Goal: Navigation & Orientation: Find specific page/section

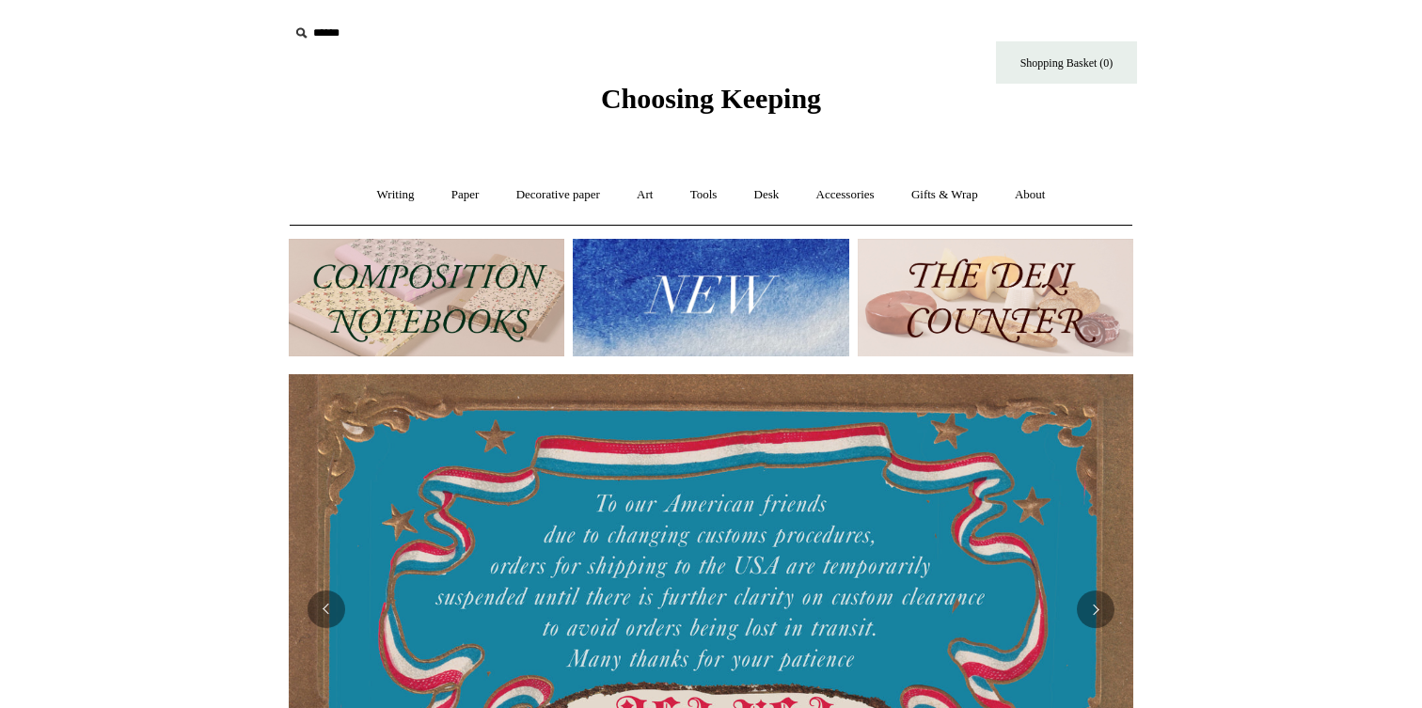
click at [655, 303] on img at bounding box center [711, 298] width 276 height 118
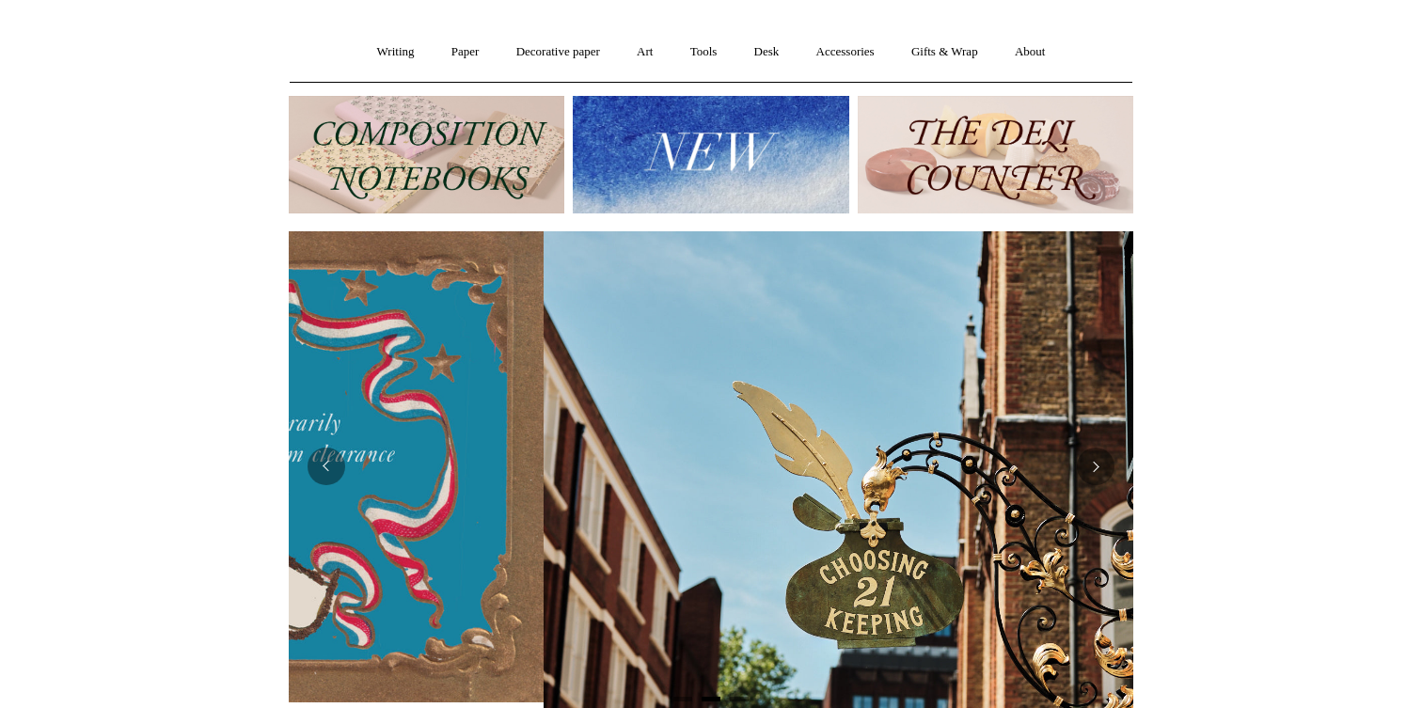
scroll to position [0, 845]
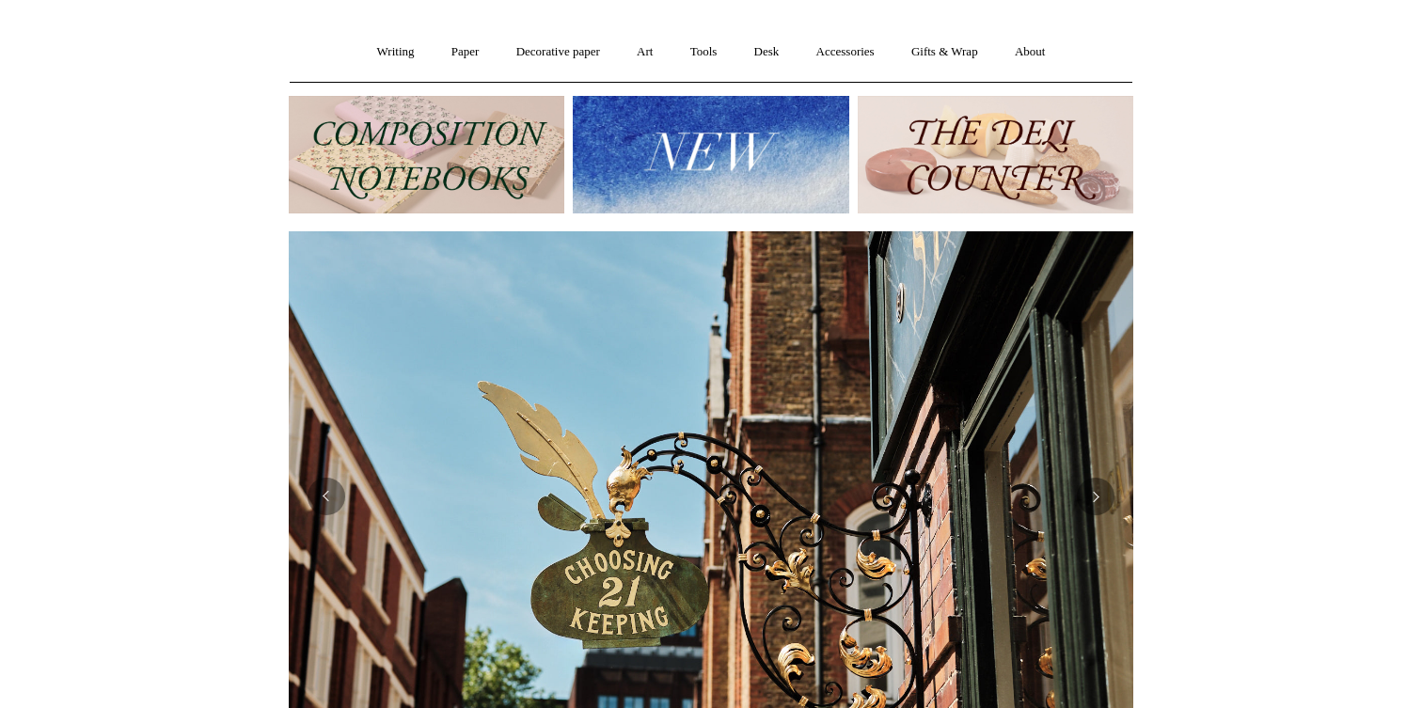
click at [778, 135] on img at bounding box center [711, 155] width 276 height 118
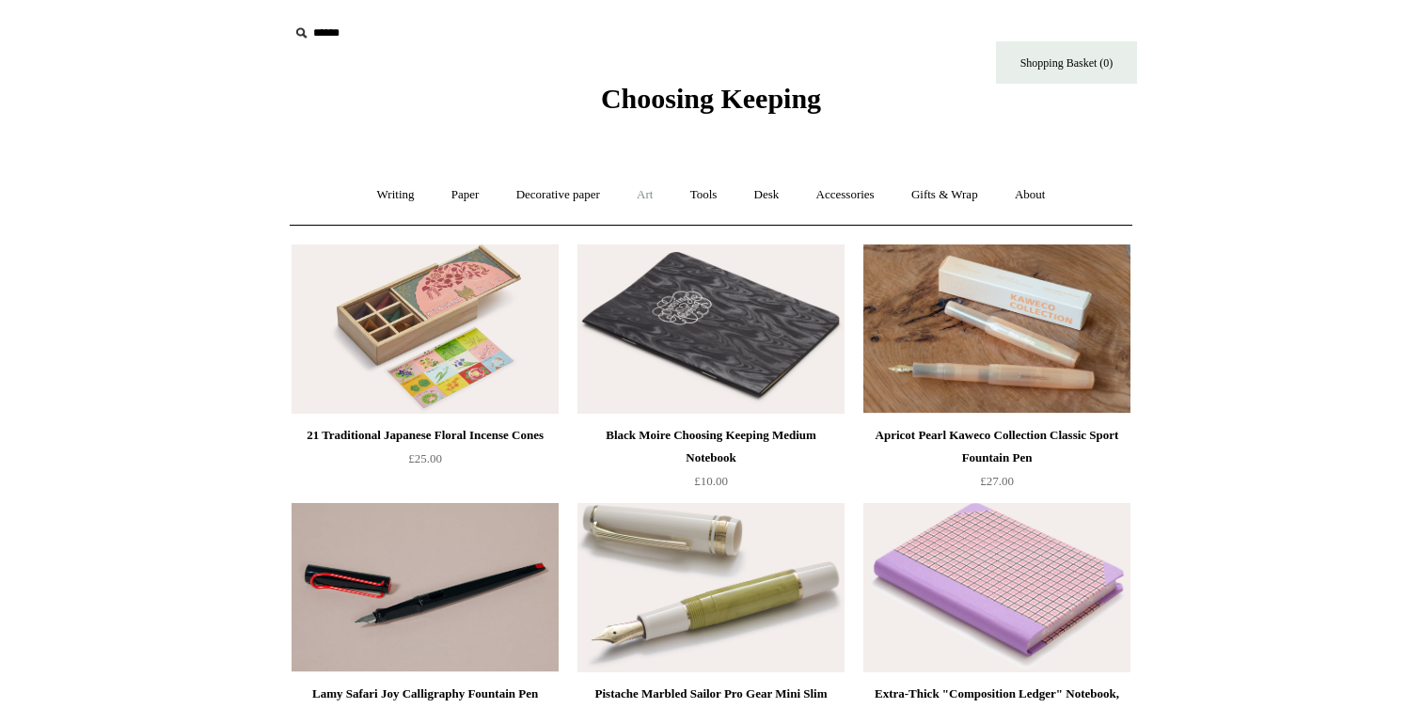
click at [645, 199] on link "Art +" at bounding box center [645, 195] width 50 height 50
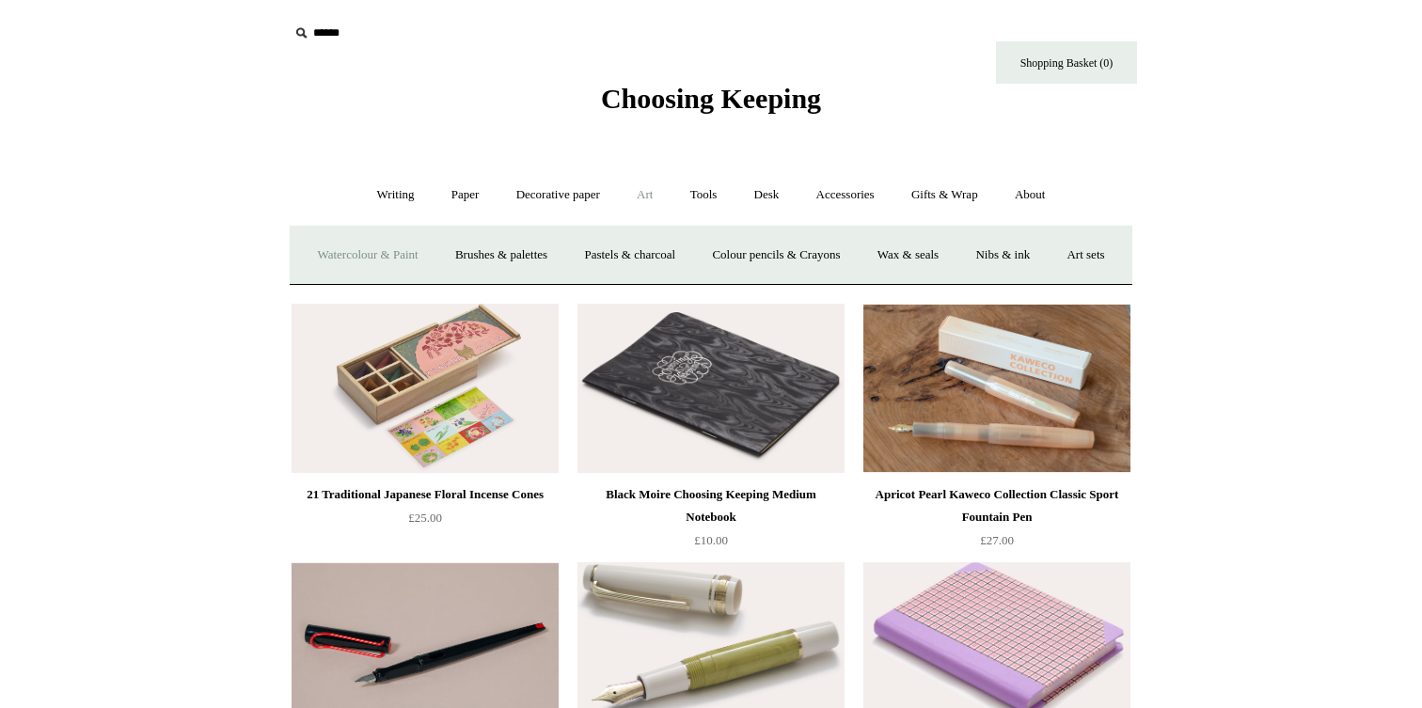
click at [419, 255] on link "Watercolour & Paint" at bounding box center [367, 255] width 135 height 50
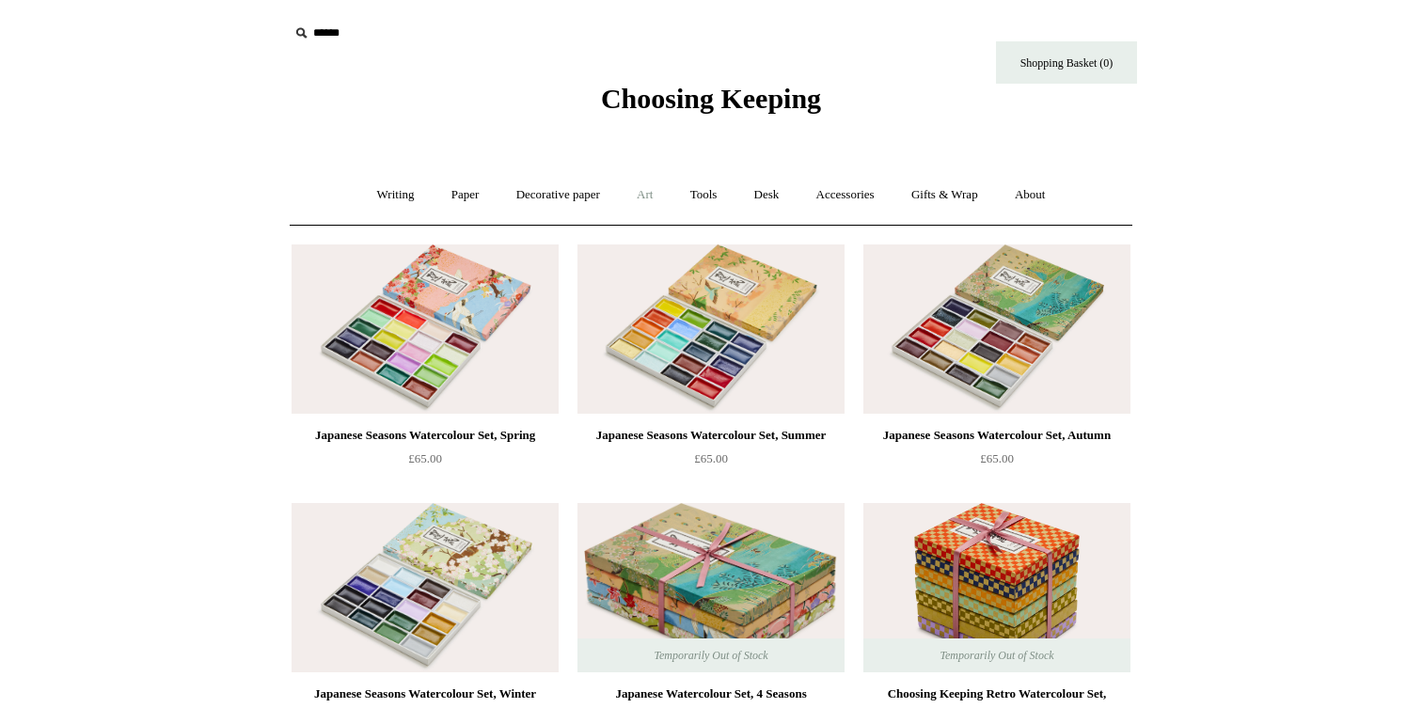
click at [659, 191] on link "Art +" at bounding box center [645, 195] width 50 height 50
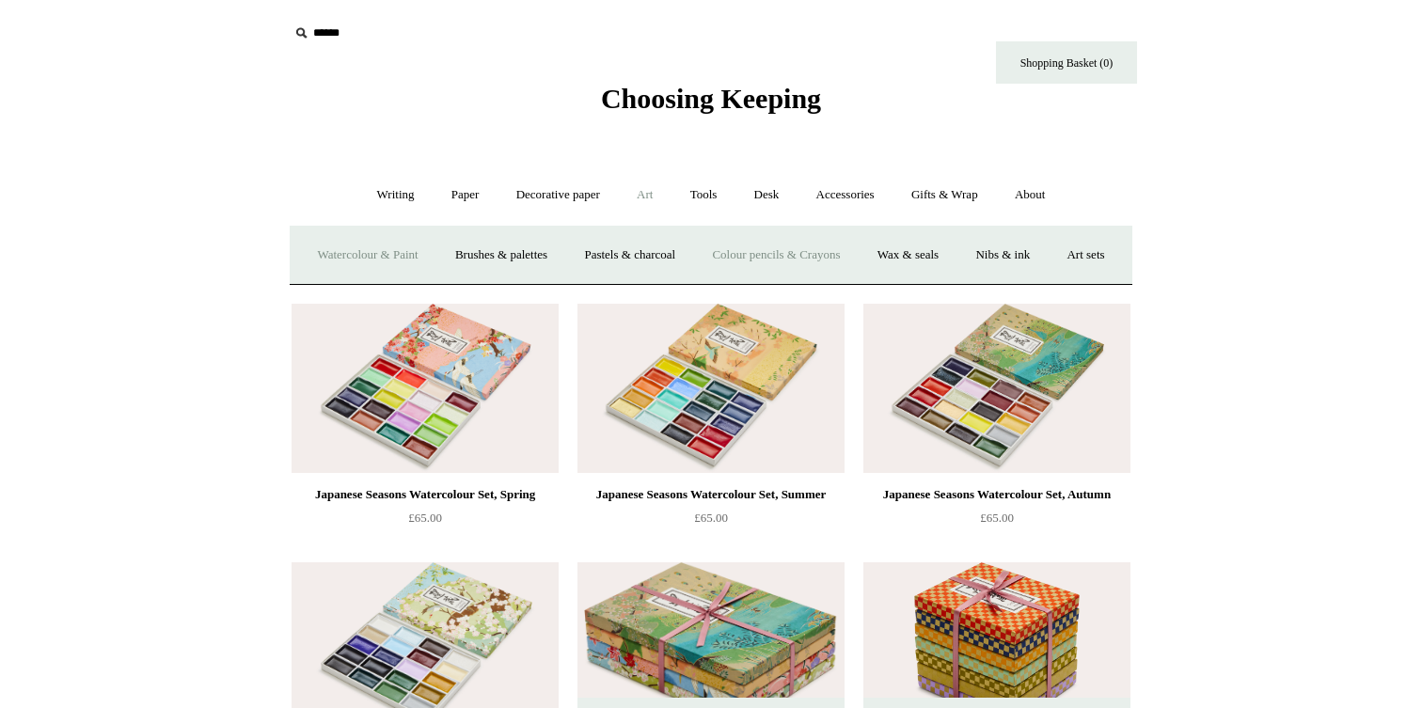
click at [775, 261] on link "Colour pencils & Crayons" at bounding box center [776, 255] width 162 height 50
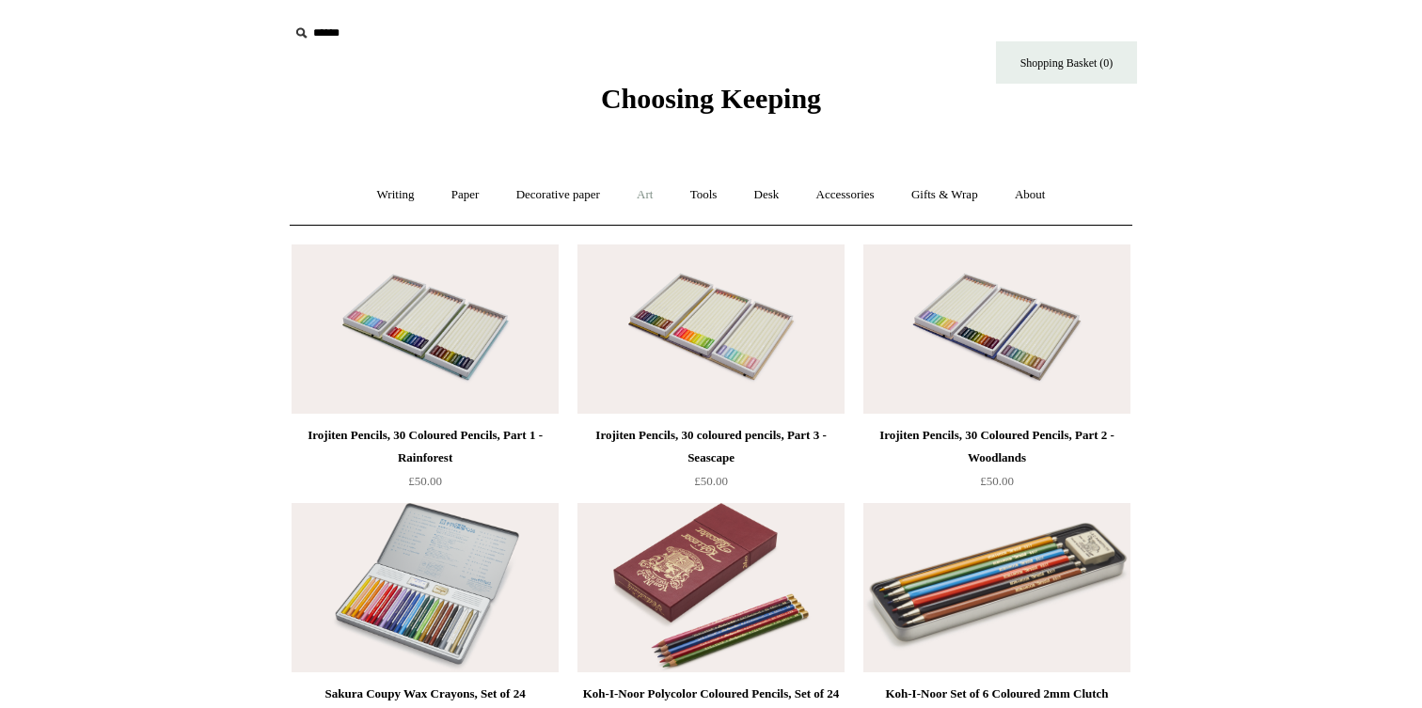
click at [637, 191] on link "Art +" at bounding box center [645, 195] width 50 height 50
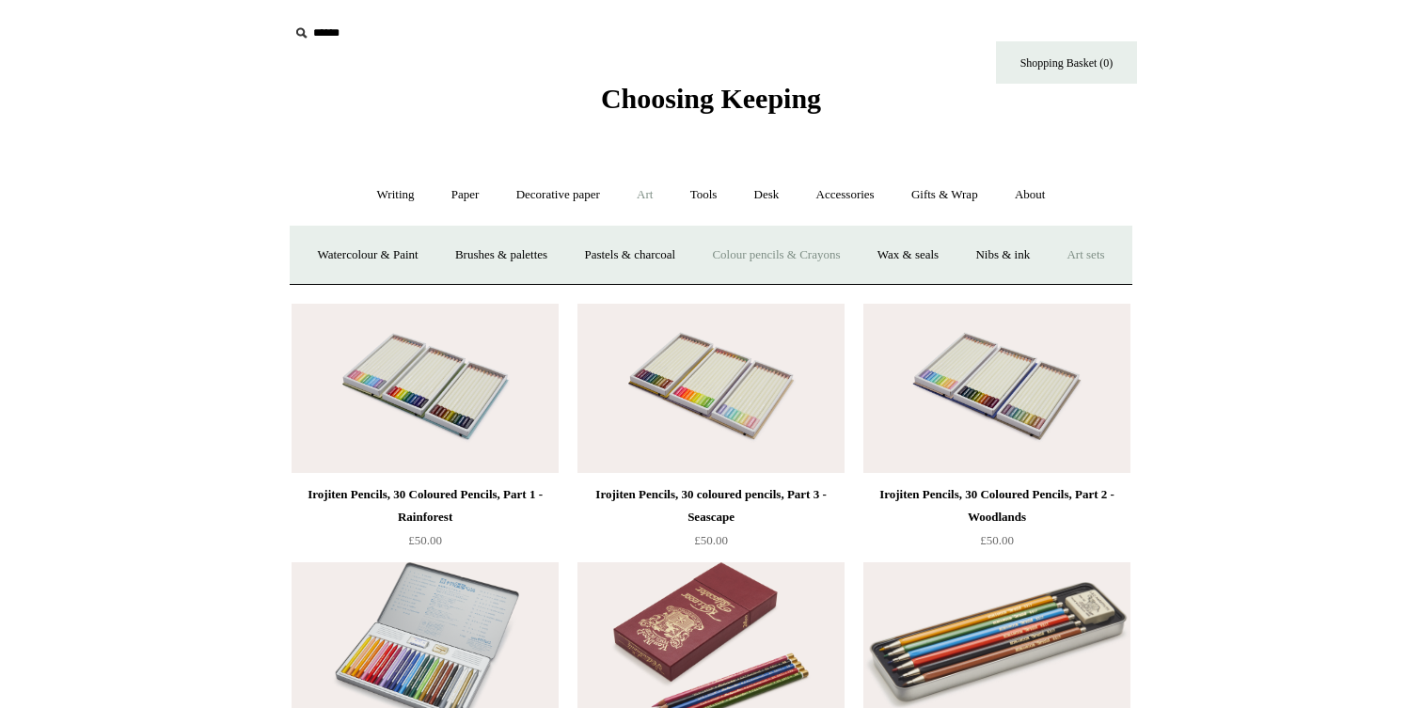
click at [1050, 280] on link "Art sets" at bounding box center [1085, 255] width 71 height 50
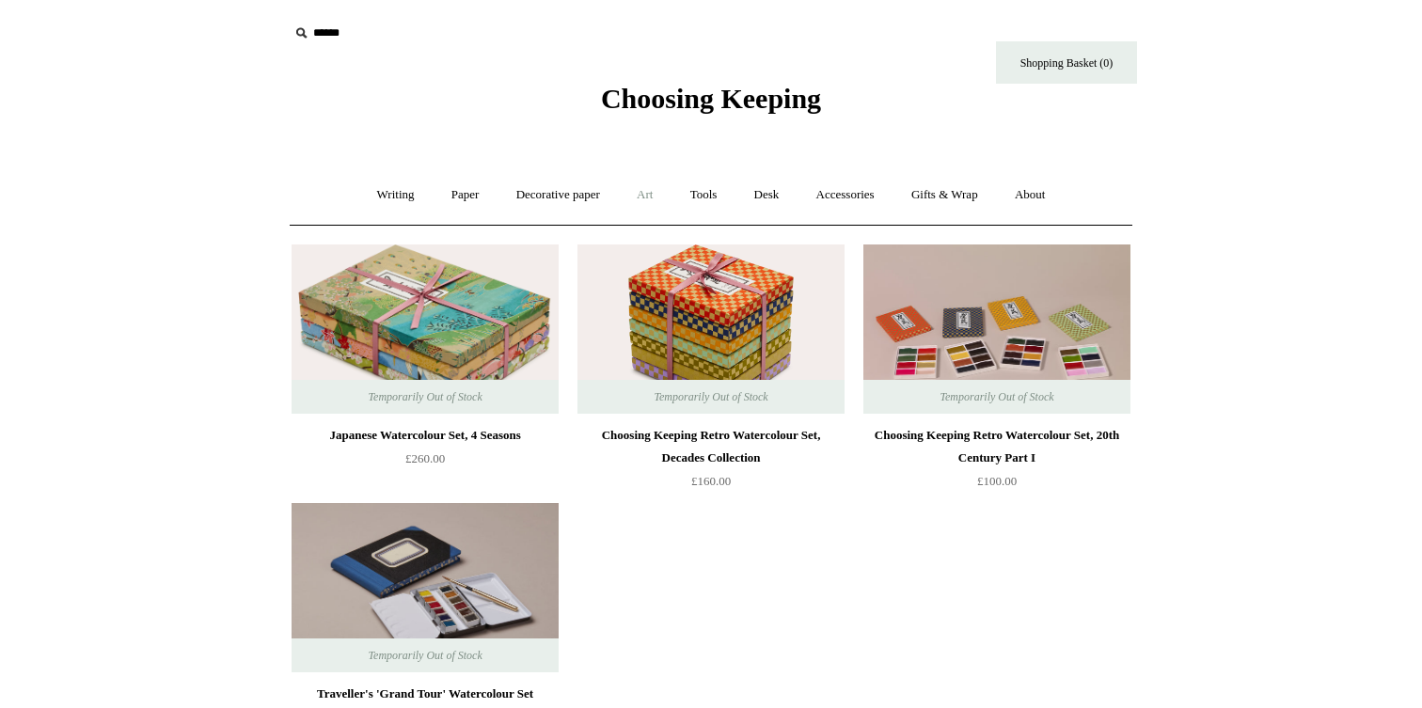
click at [646, 195] on link "Art +" at bounding box center [645, 195] width 50 height 50
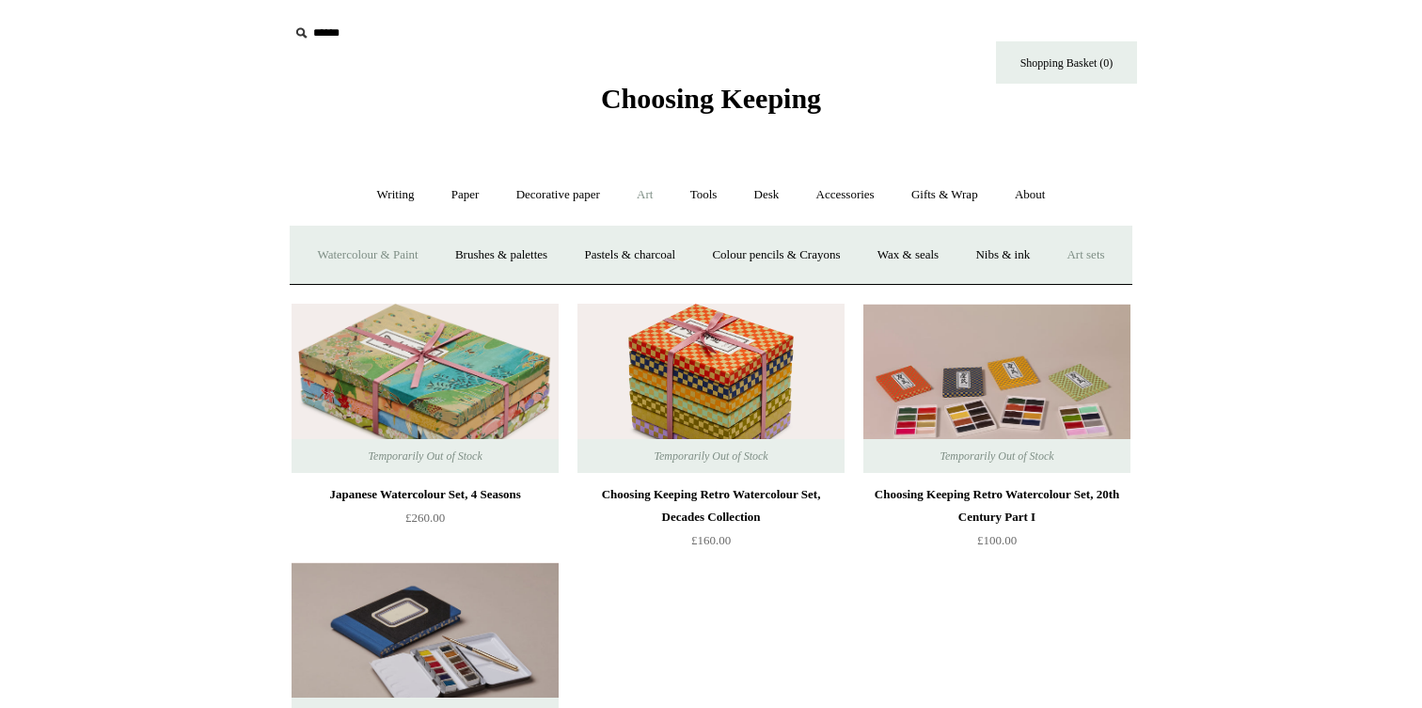
click at [430, 258] on link "Watercolour & Paint" at bounding box center [367, 255] width 135 height 50
